Goal: Check status: Check status

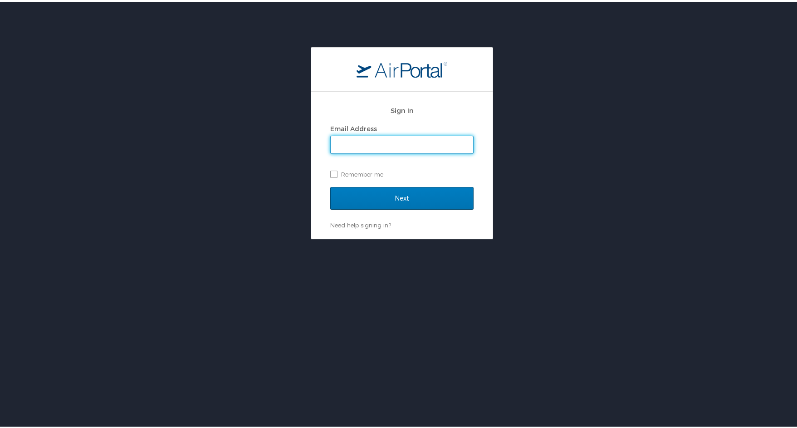
type input "donna.alford@cbtravel.com"
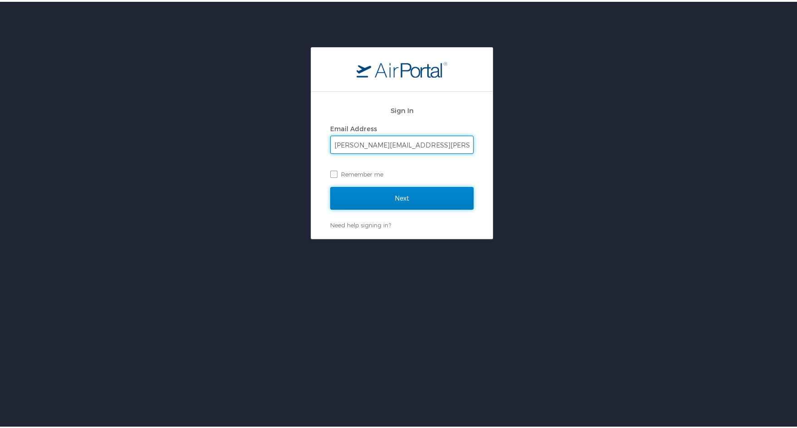
click at [392, 197] on input "Next" at bounding box center [401, 196] width 143 height 23
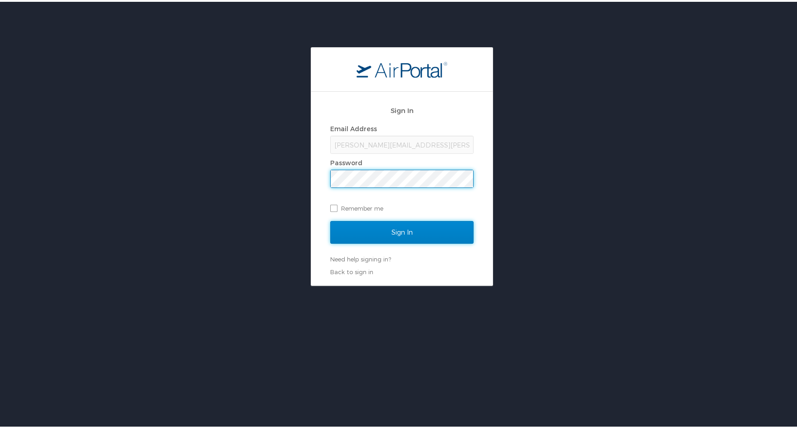
click at [395, 227] on input "Sign In" at bounding box center [401, 230] width 143 height 23
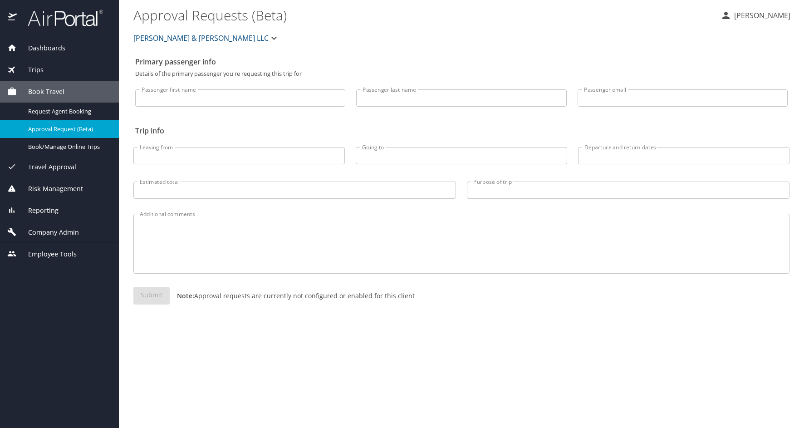
click at [32, 66] on span "Trips" at bounding box center [30, 70] width 27 height 10
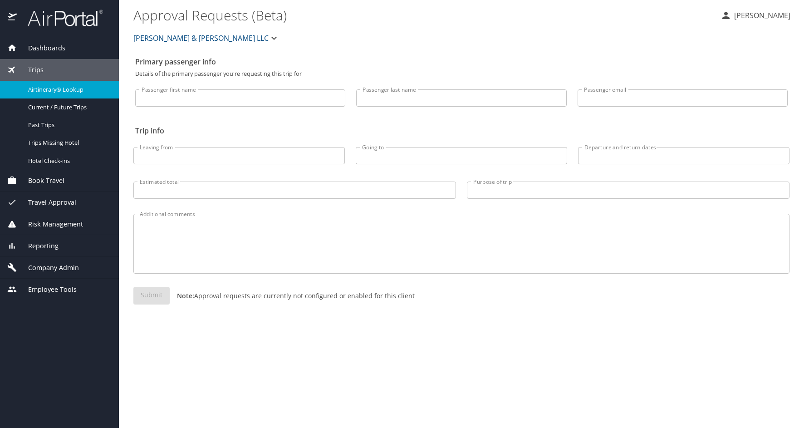
click at [53, 90] on span "Airtinerary® Lookup" at bounding box center [68, 89] width 80 height 9
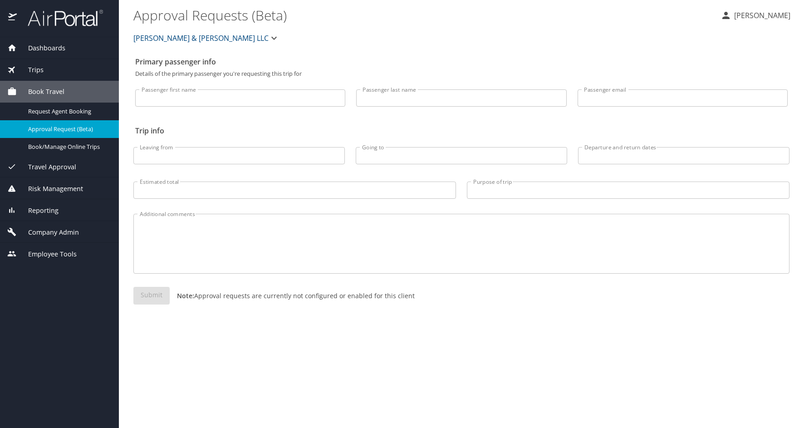
click at [27, 67] on span "Trips" at bounding box center [30, 70] width 27 height 10
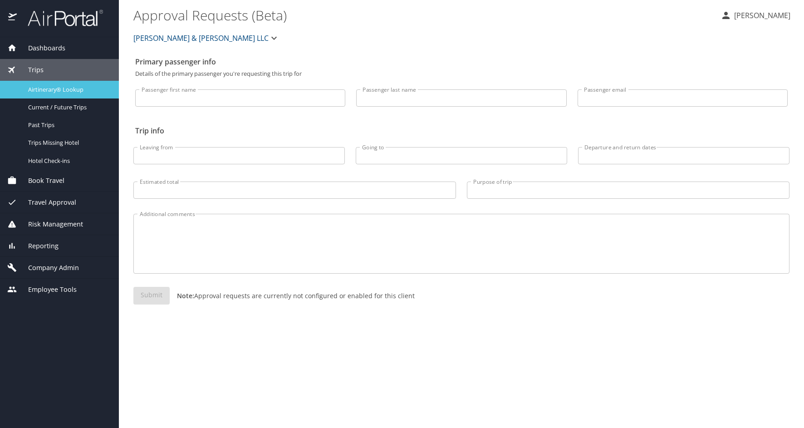
click at [31, 88] on span "Airtinerary® Lookup" at bounding box center [68, 89] width 80 height 9
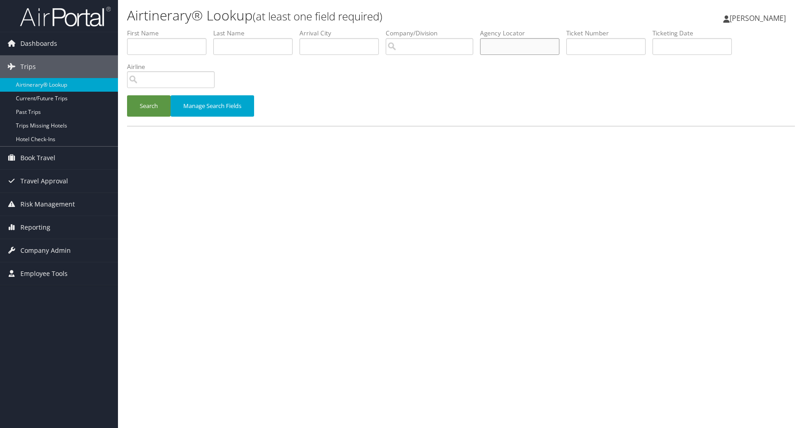
click at [519, 48] on input "text" at bounding box center [519, 46] width 79 height 17
type input "cwwxr8"
click at [151, 107] on button "Search" at bounding box center [149, 105] width 44 height 21
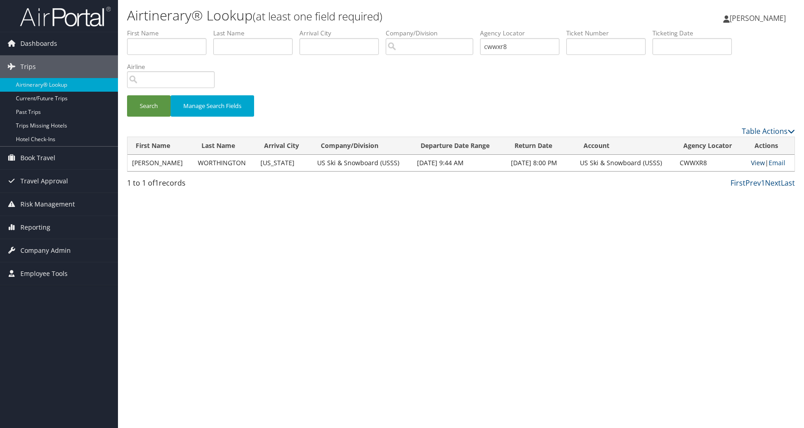
click at [758, 162] on link "View" at bounding box center [758, 162] width 14 height 9
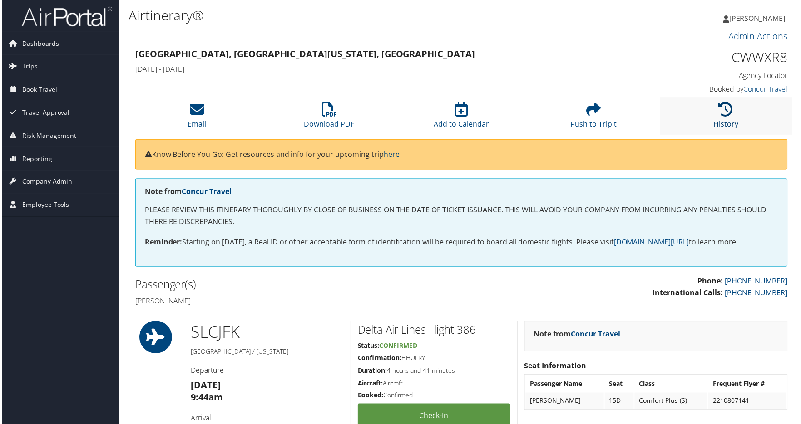
click at [722, 110] on icon at bounding box center [726, 110] width 15 height 15
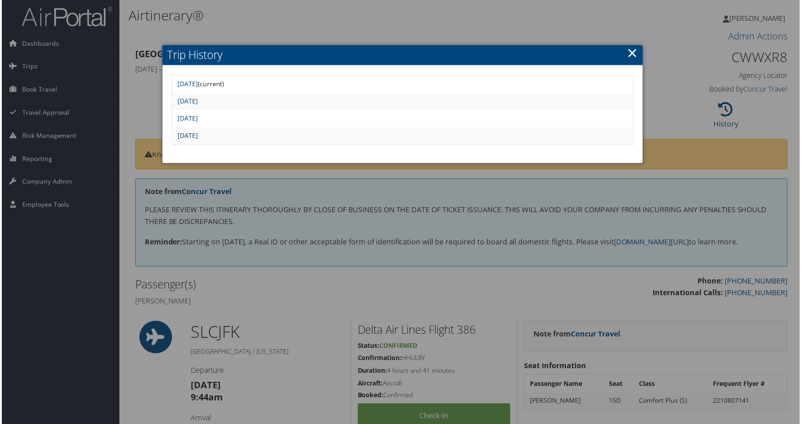
click at [197, 135] on link "[DATE]" at bounding box center [186, 136] width 20 height 9
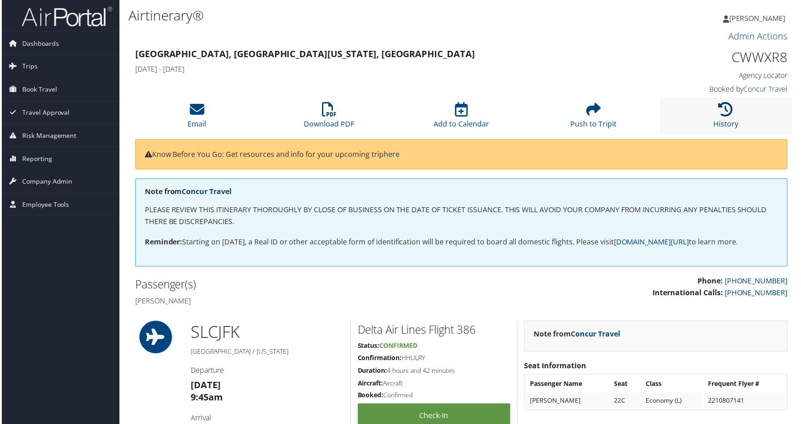
click at [728, 113] on icon at bounding box center [726, 110] width 15 height 15
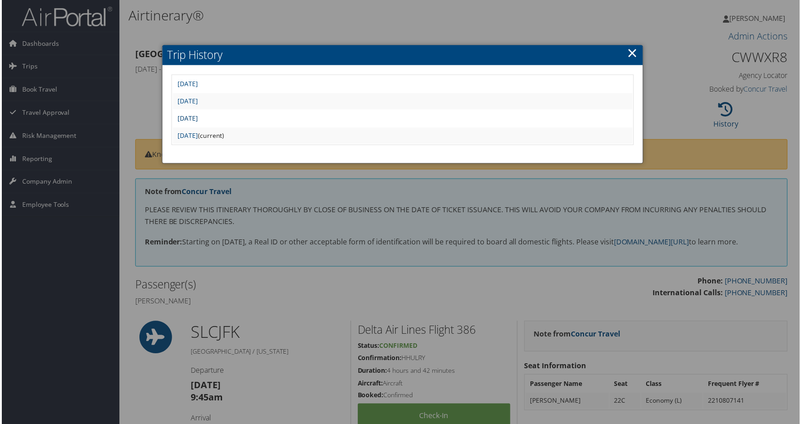
click at [197, 118] on link "[DATE]" at bounding box center [186, 118] width 20 height 9
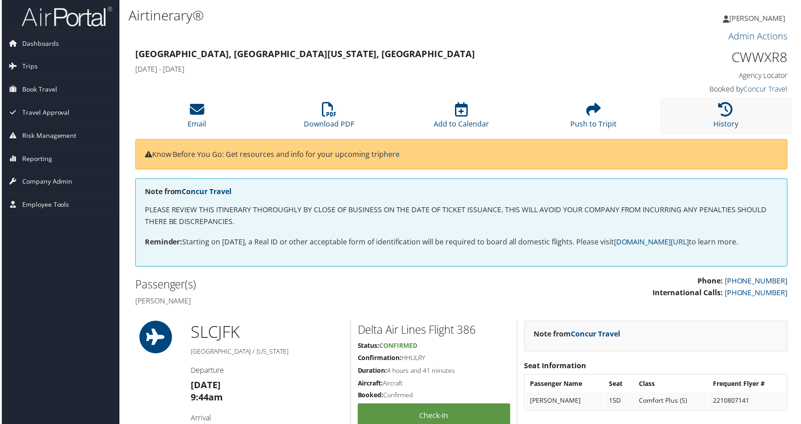
click at [722, 118] on li "History" at bounding box center [726, 116] width 133 height 37
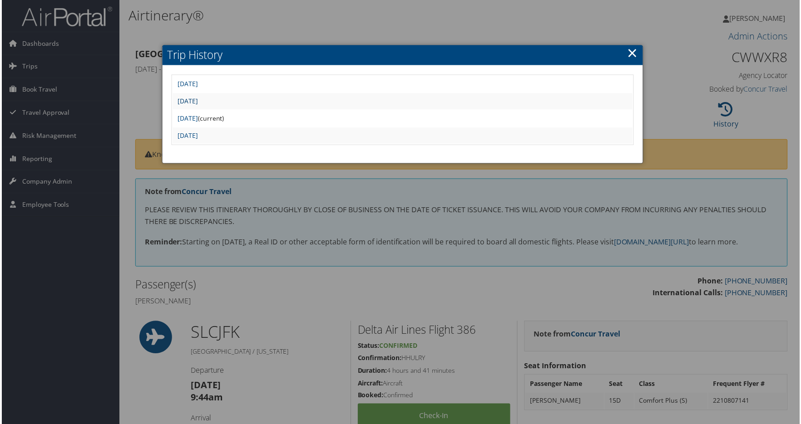
click at [197, 100] on link "Tue Sep 30 12:00:55 MDT 2025" at bounding box center [186, 101] width 20 height 9
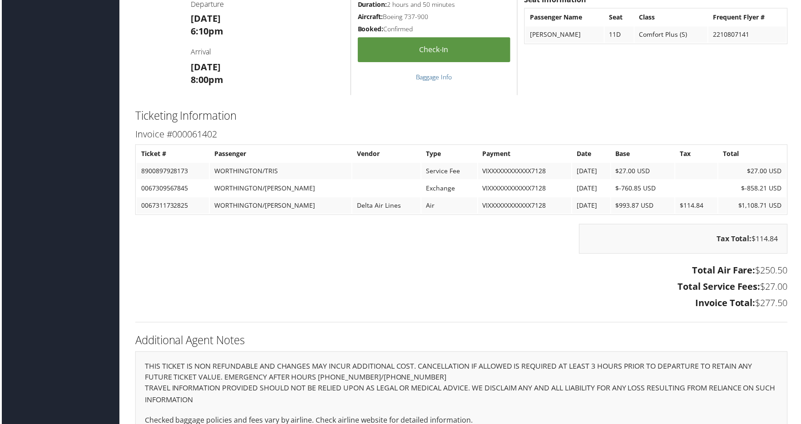
scroll to position [996, 0]
